Goal: Find specific page/section: Find specific page/section

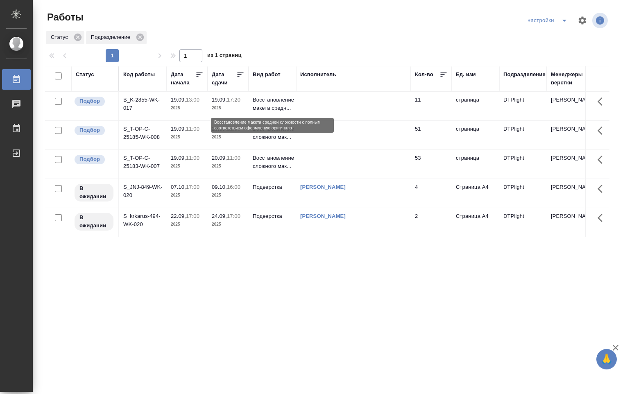
click at [264, 106] on p "Восстановление макета средн..." at bounding box center [272, 104] width 39 height 16
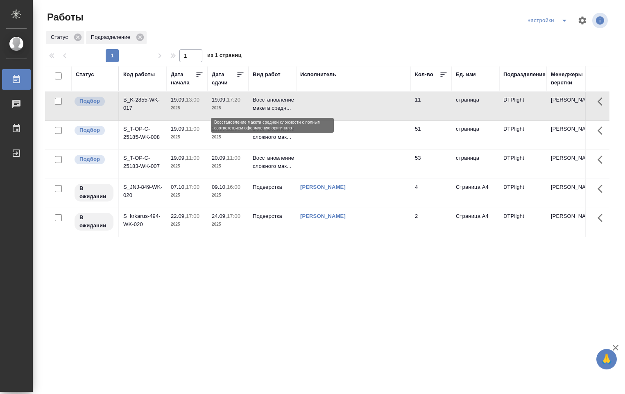
click at [264, 106] on p "Восстановление макета средн..." at bounding box center [272, 104] width 39 height 16
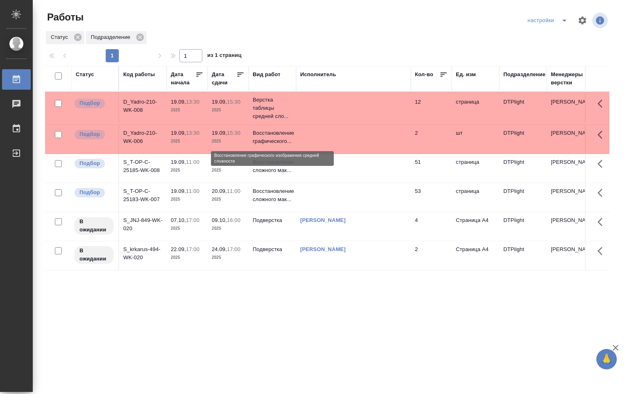
click at [267, 142] on p "Восстановление графического..." at bounding box center [272, 137] width 39 height 16
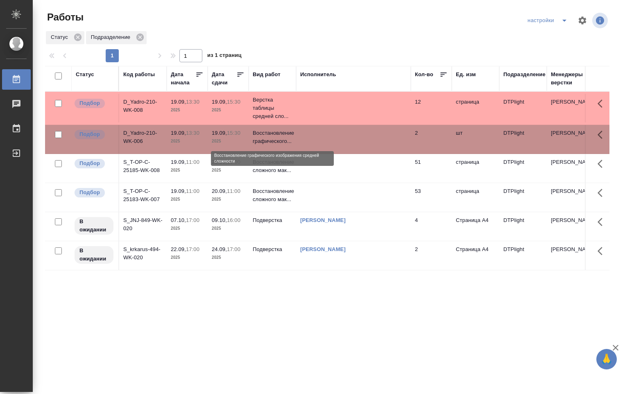
click at [267, 142] on p "Восстановление графического..." at bounding box center [272, 137] width 39 height 16
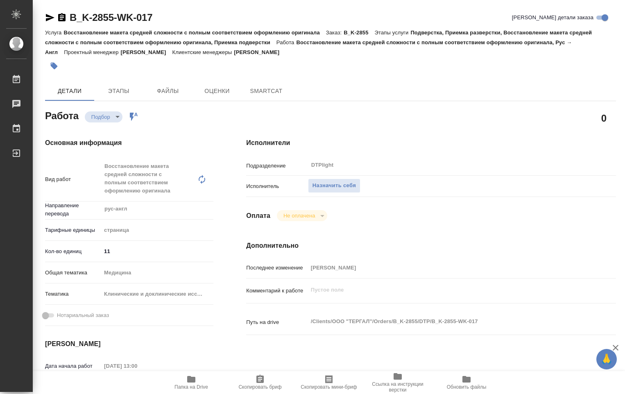
type textarea "x"
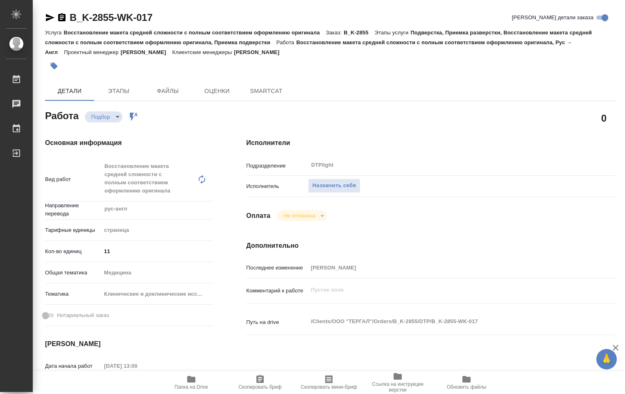
type textarea "x"
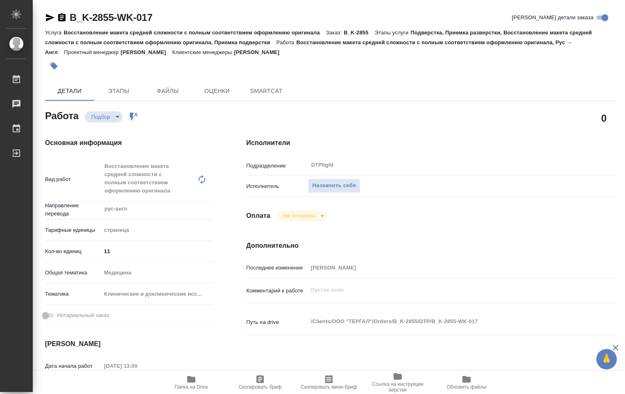
type textarea "x"
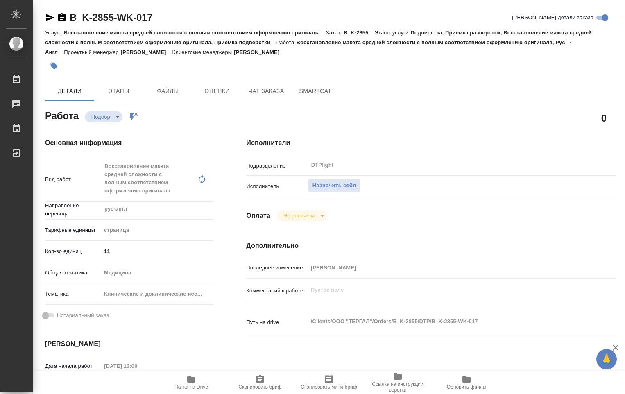
scroll to position [41, 0]
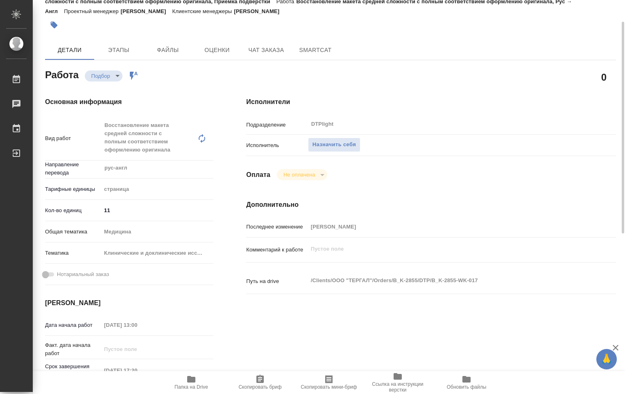
type textarea "x"
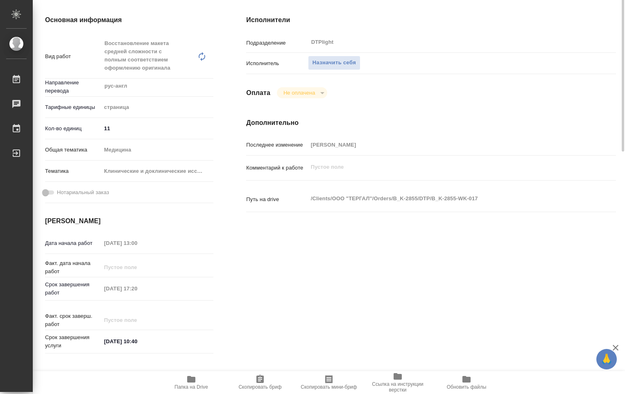
type textarea "x"
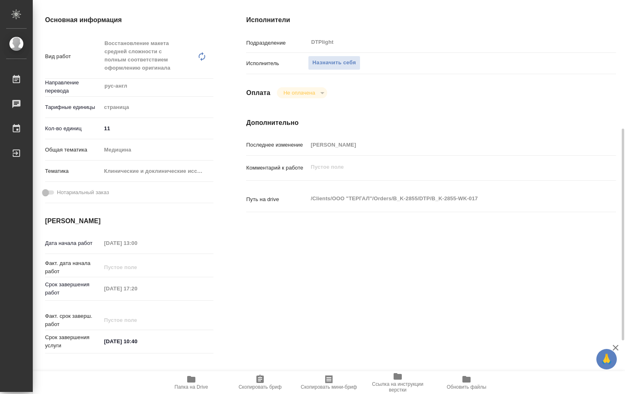
scroll to position [164, 0]
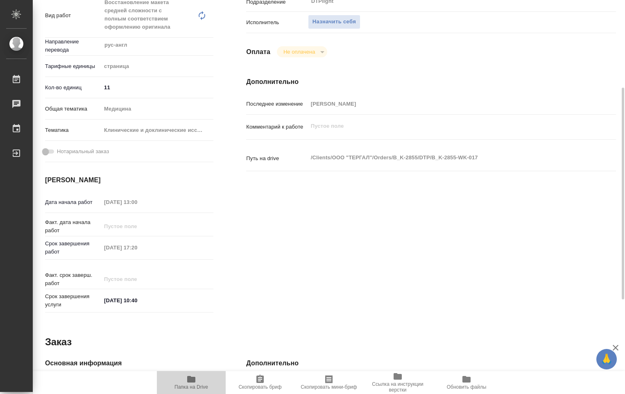
click at [195, 380] on icon "button" at bounding box center [191, 379] width 8 height 7
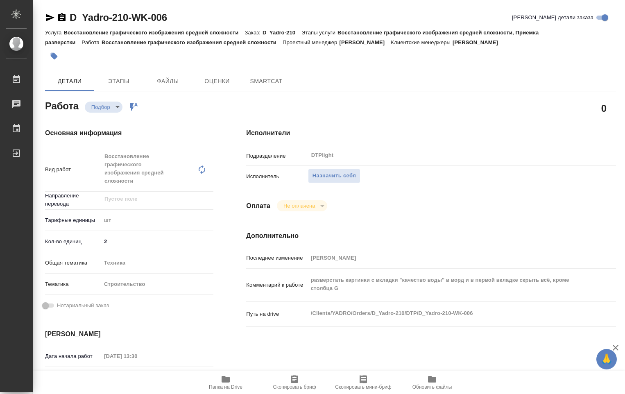
type textarea "x"
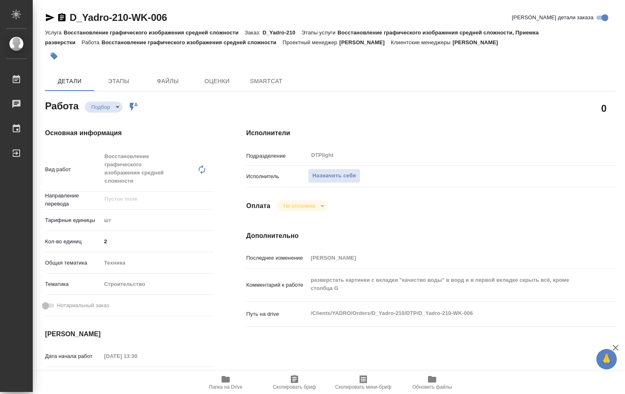
type textarea "x"
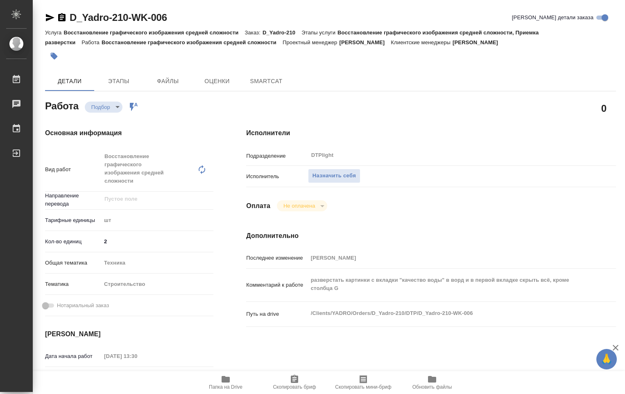
type textarea "x"
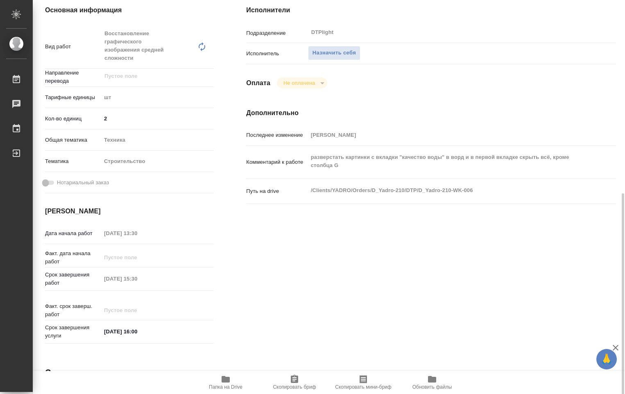
scroll to position [205, 0]
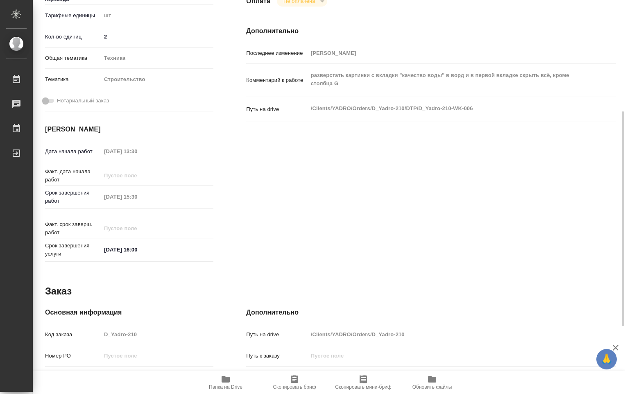
type textarea "x"
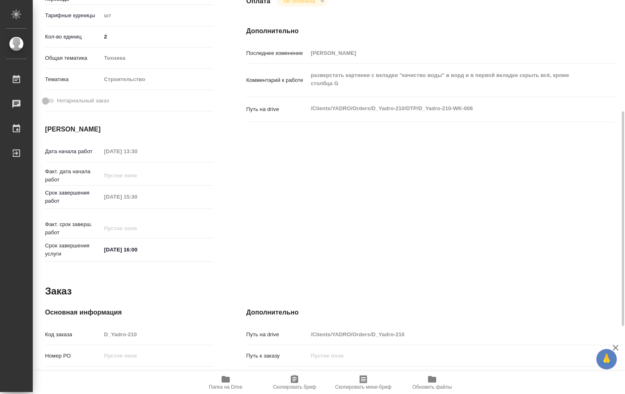
type textarea "x"
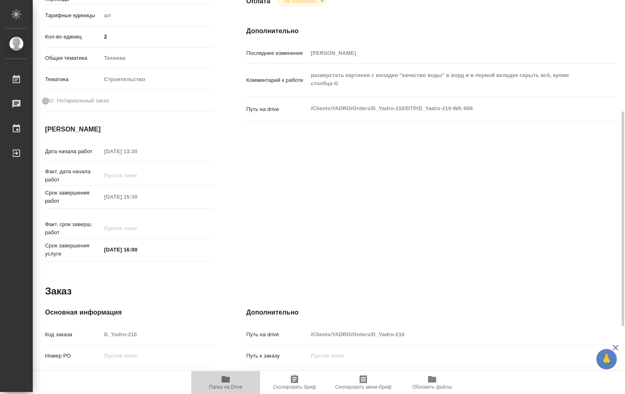
click at [228, 381] on icon "button" at bounding box center [226, 379] width 8 height 7
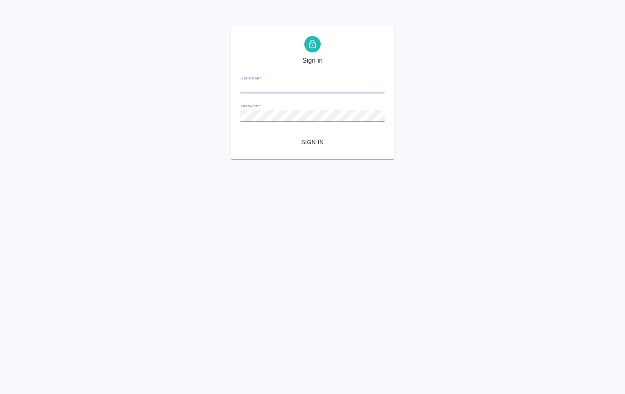
type input "d.ovechkina@awatera.com"
click at [315, 143] on span "Sign in" at bounding box center [312, 142] width 131 height 10
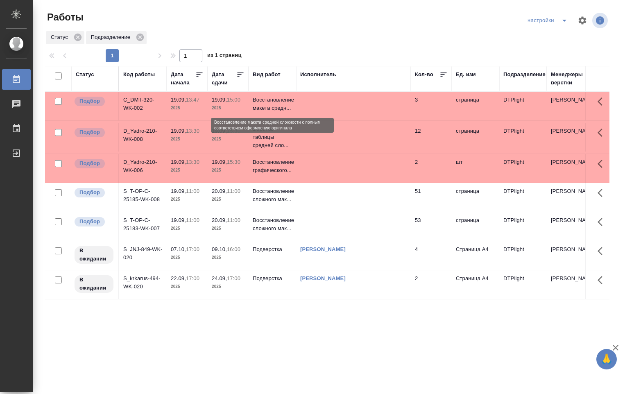
click at [267, 106] on p "Восстановление макета средн..." at bounding box center [272, 104] width 39 height 16
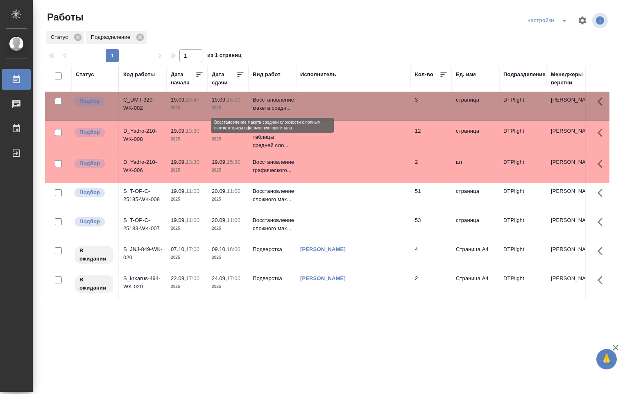
click at [267, 106] on p "Восстановление макета средн..." at bounding box center [272, 104] width 39 height 16
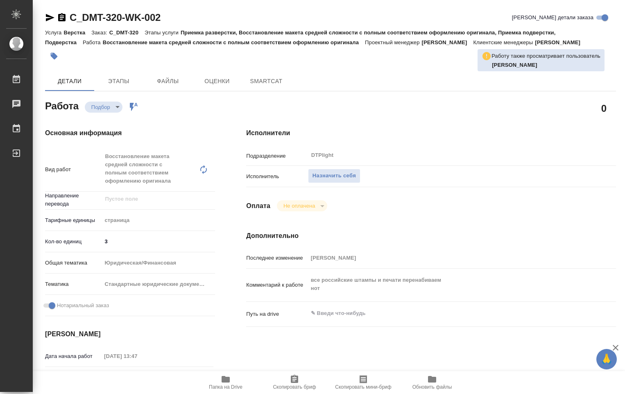
type textarea "x"
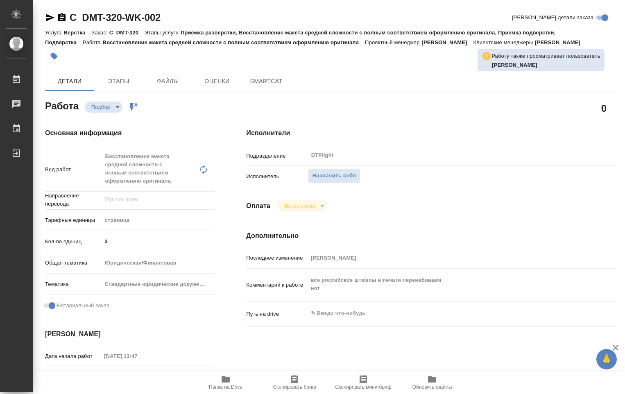
type textarea "x"
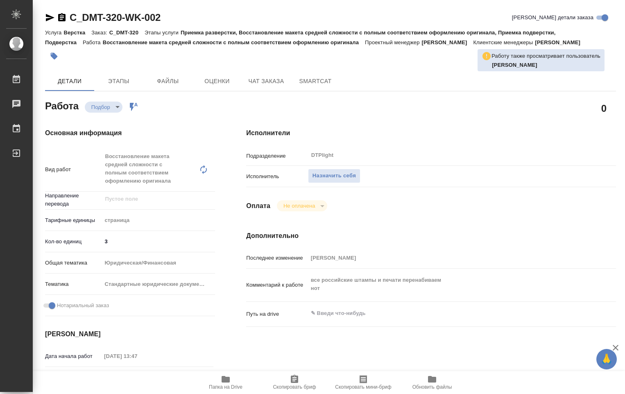
type textarea "x"
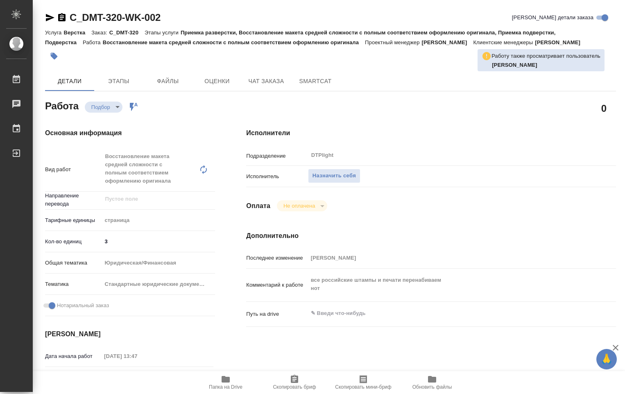
type textarea "x"
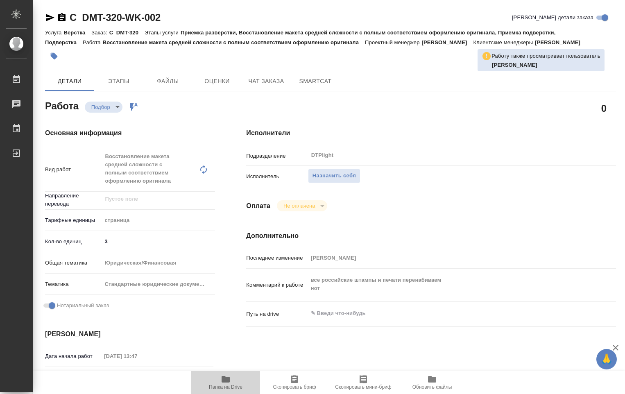
click at [226, 382] on icon "button" at bounding box center [226, 379] width 8 height 7
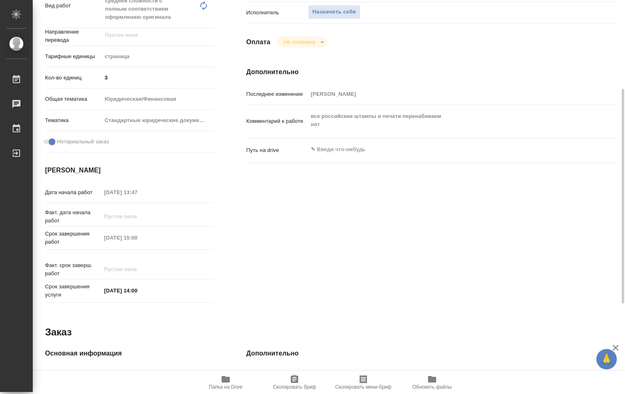
scroll to position [41, 0]
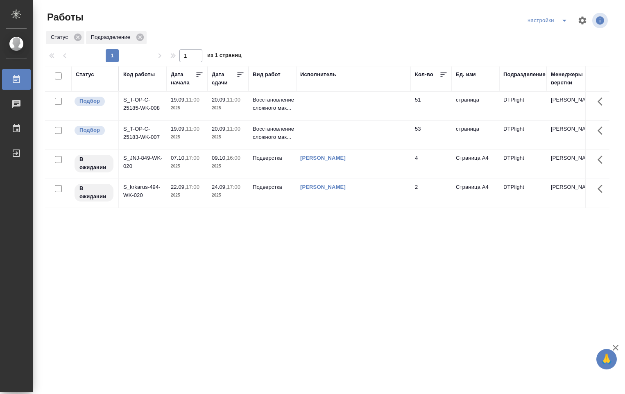
click at [335, 159] on link "Овечкина Дарья Геннадьевна" at bounding box center [322, 158] width 45 height 6
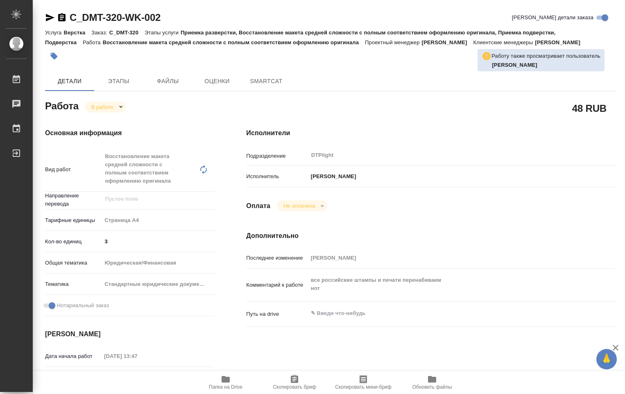
type textarea "x"
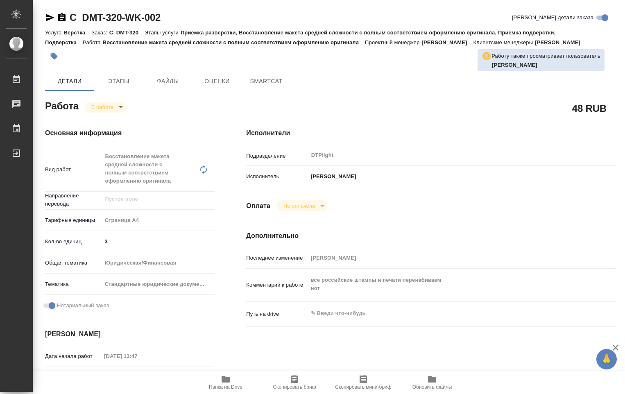
type textarea "x"
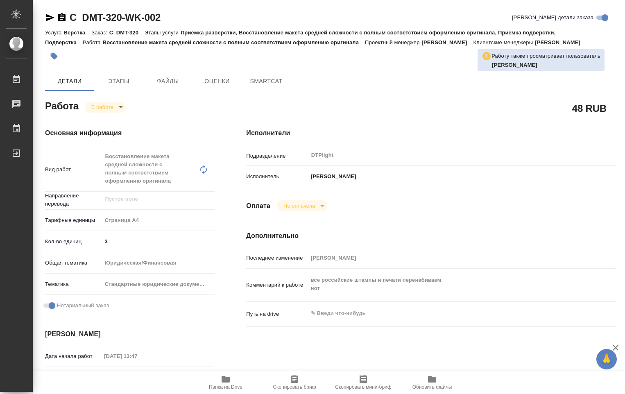
type textarea "x"
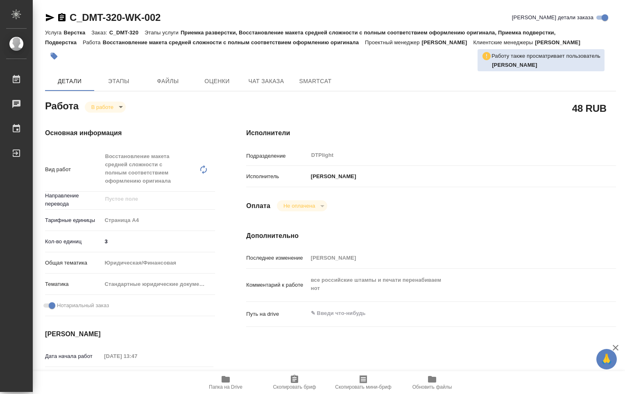
type textarea "x"
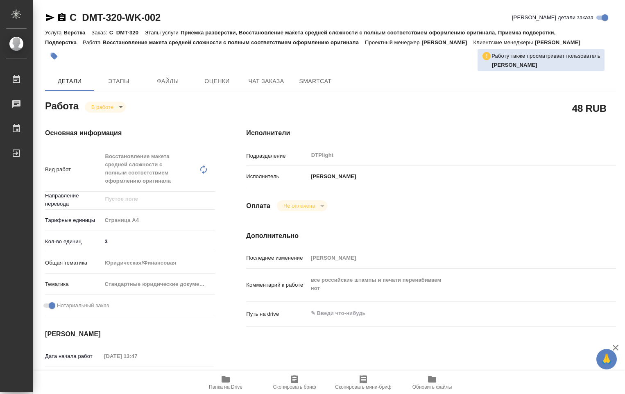
type textarea "x"
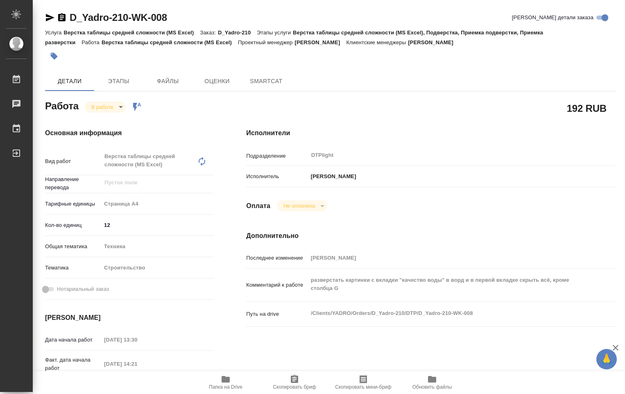
type textarea "x"
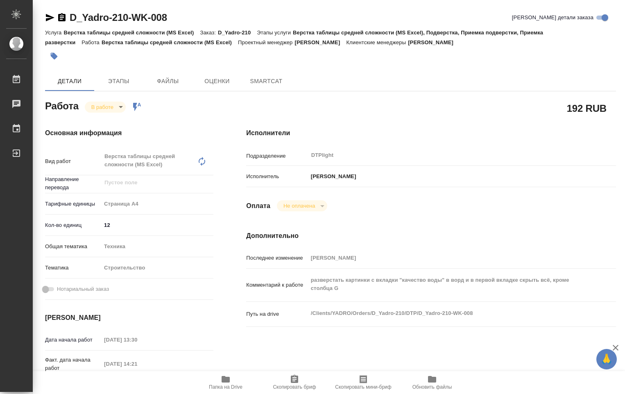
type textarea "x"
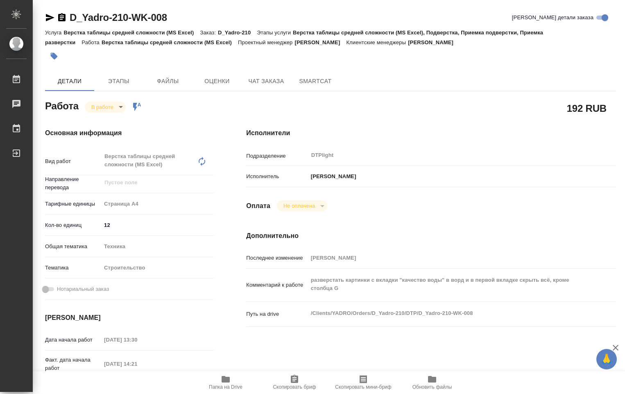
type textarea "x"
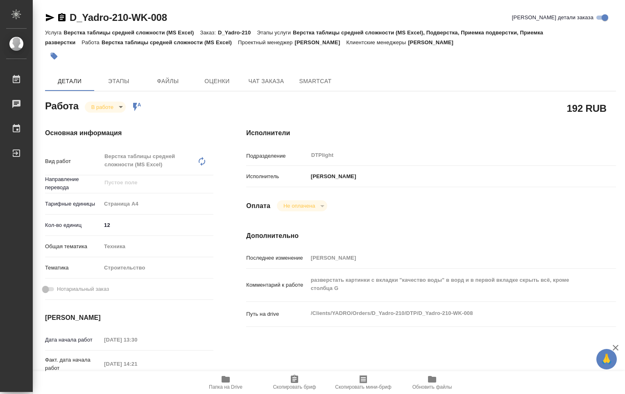
type textarea "x"
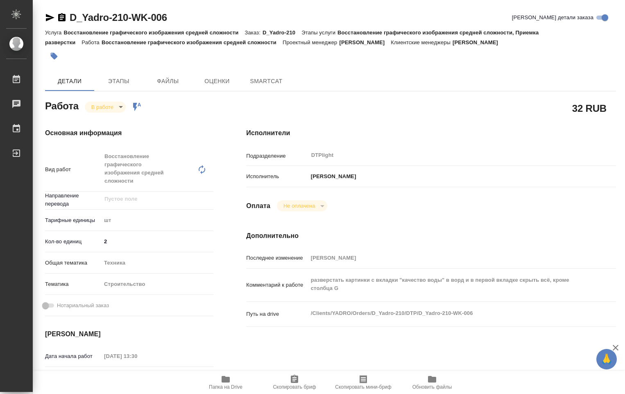
type textarea "x"
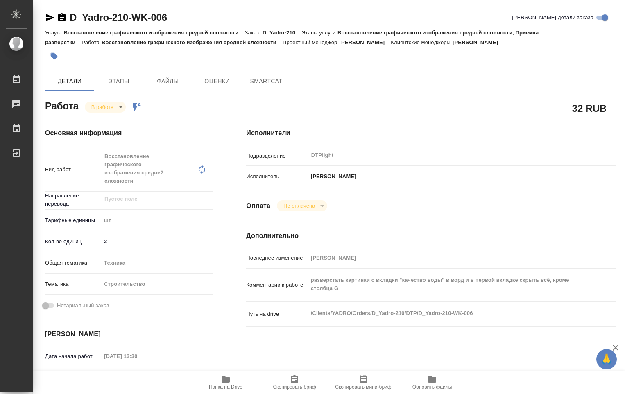
type textarea "x"
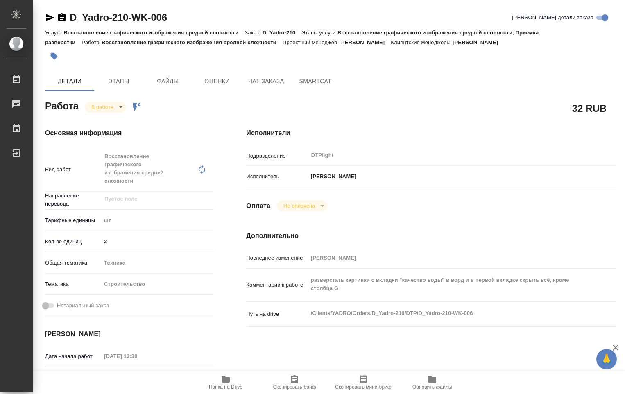
type textarea "x"
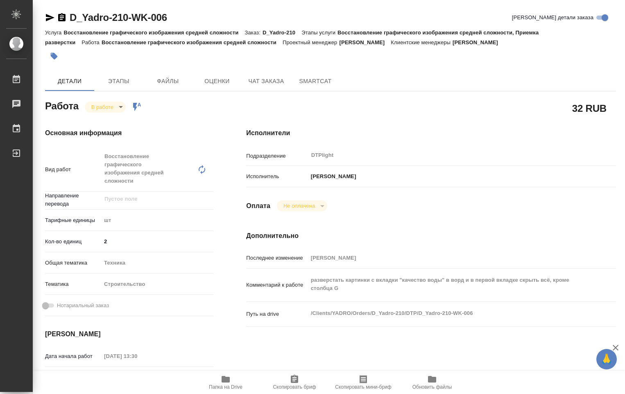
type textarea "x"
